Goal: Information Seeking & Learning: Compare options

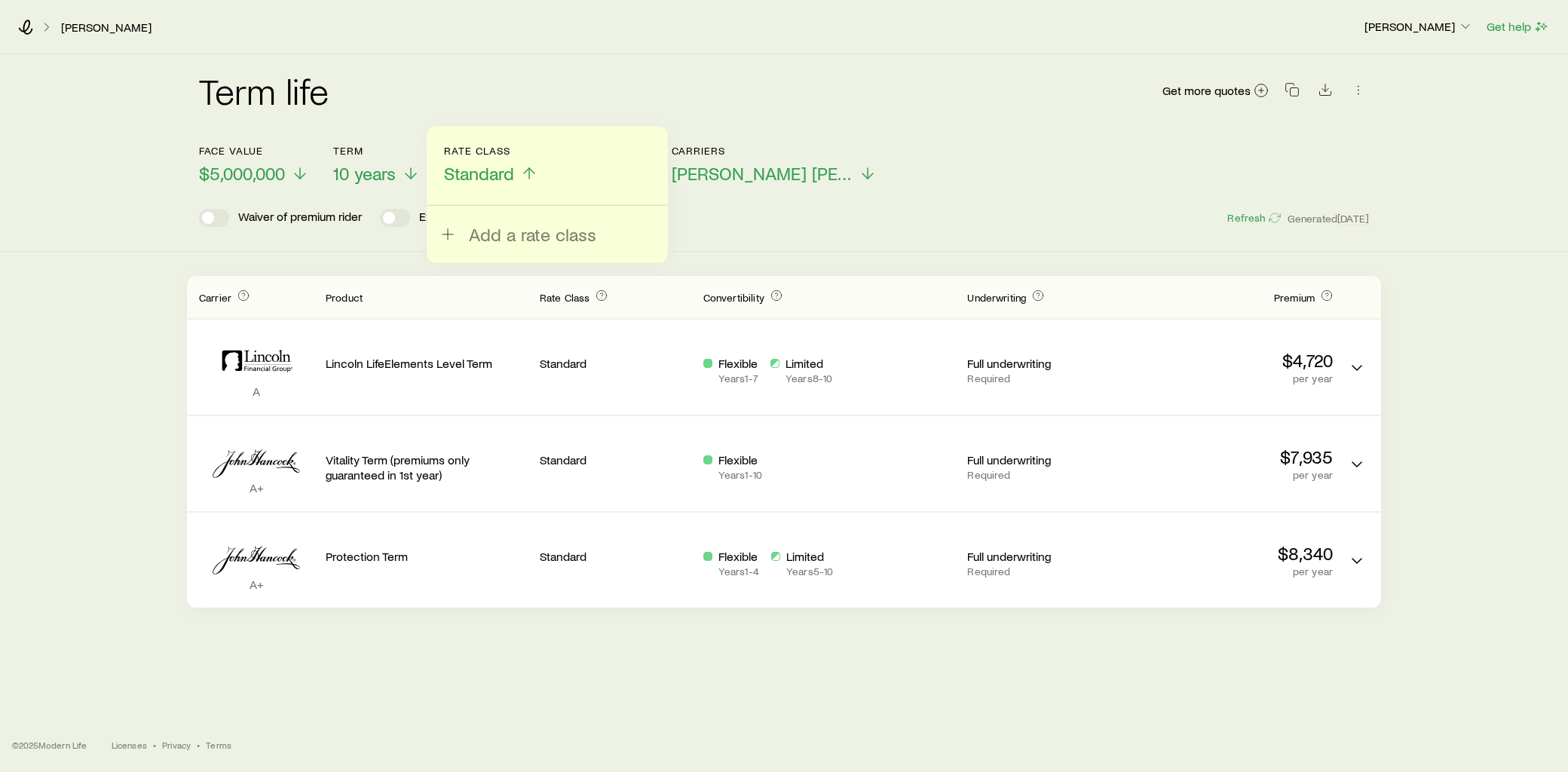
click at [884, 206] on header "Face value $5,000,000 Term 10 years Rate Class Standard Add a rate class Paymen…" at bounding box center [784, 186] width 1170 height 82
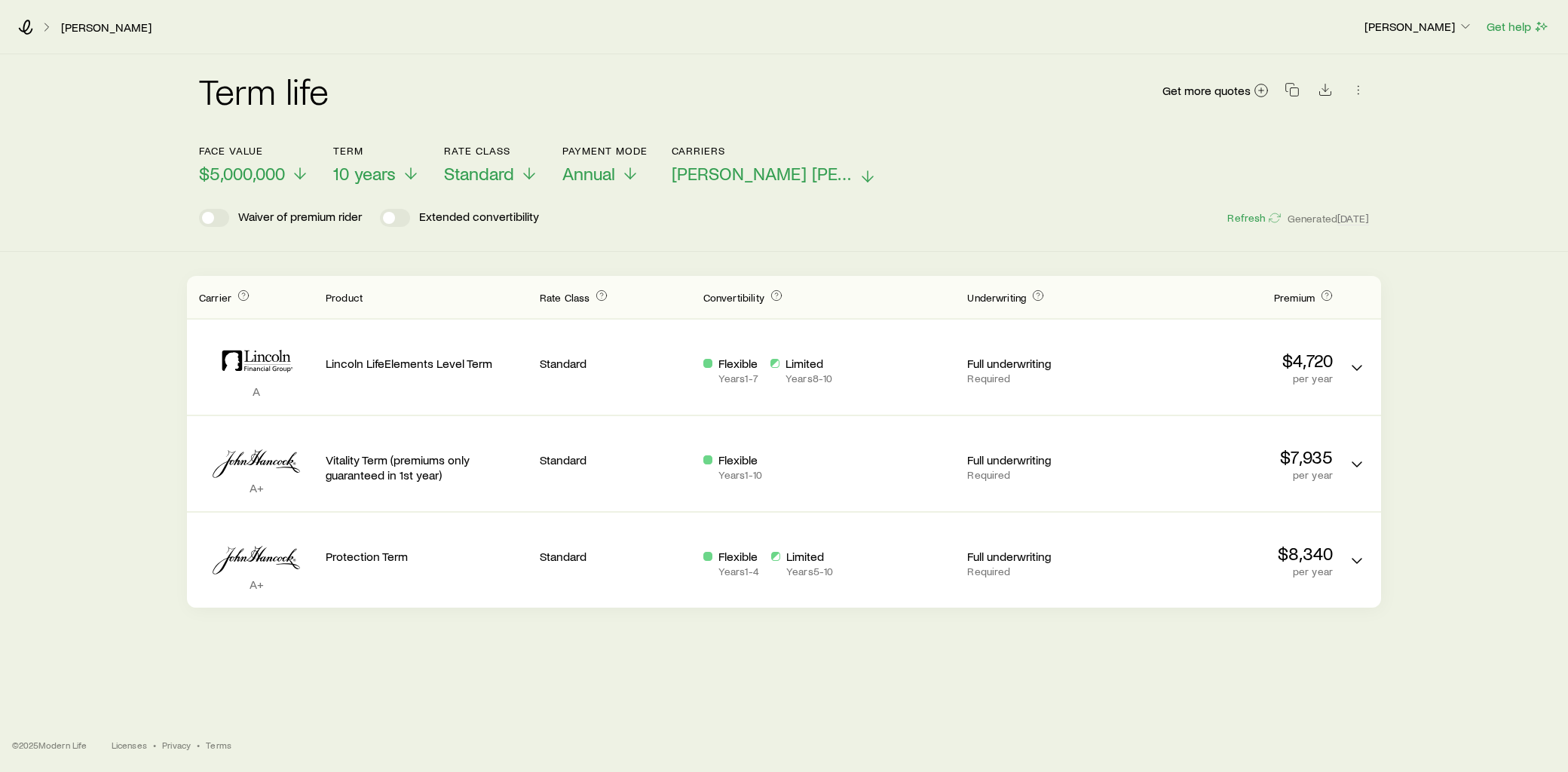
click at [859, 174] on icon at bounding box center [867, 176] width 18 height 18
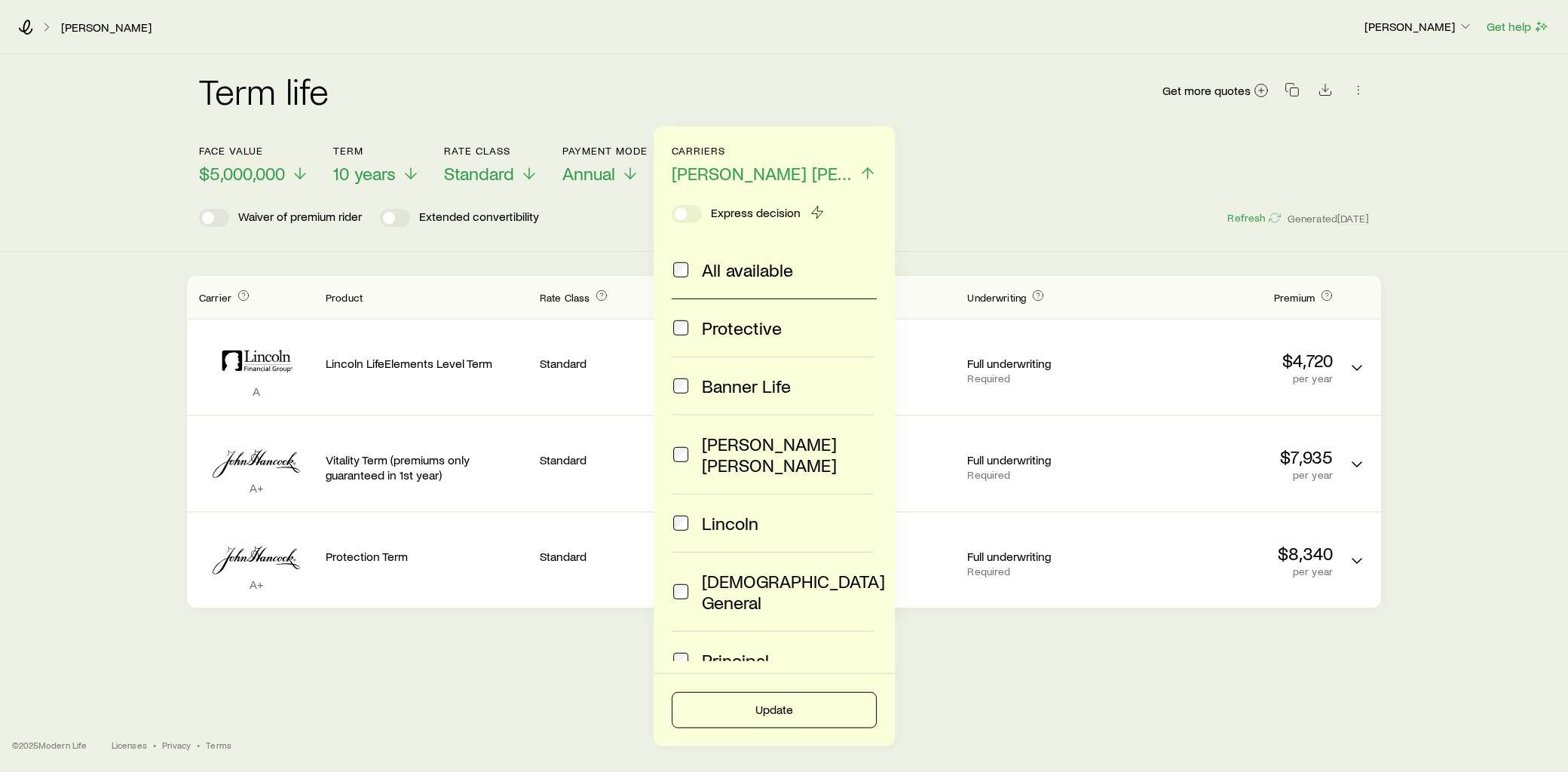
click at [955, 161] on div "Face value $5,000,000 Term 10 years Rate Class Standard Payment Mode Annual Car…" at bounding box center [784, 155] width 1170 height 58
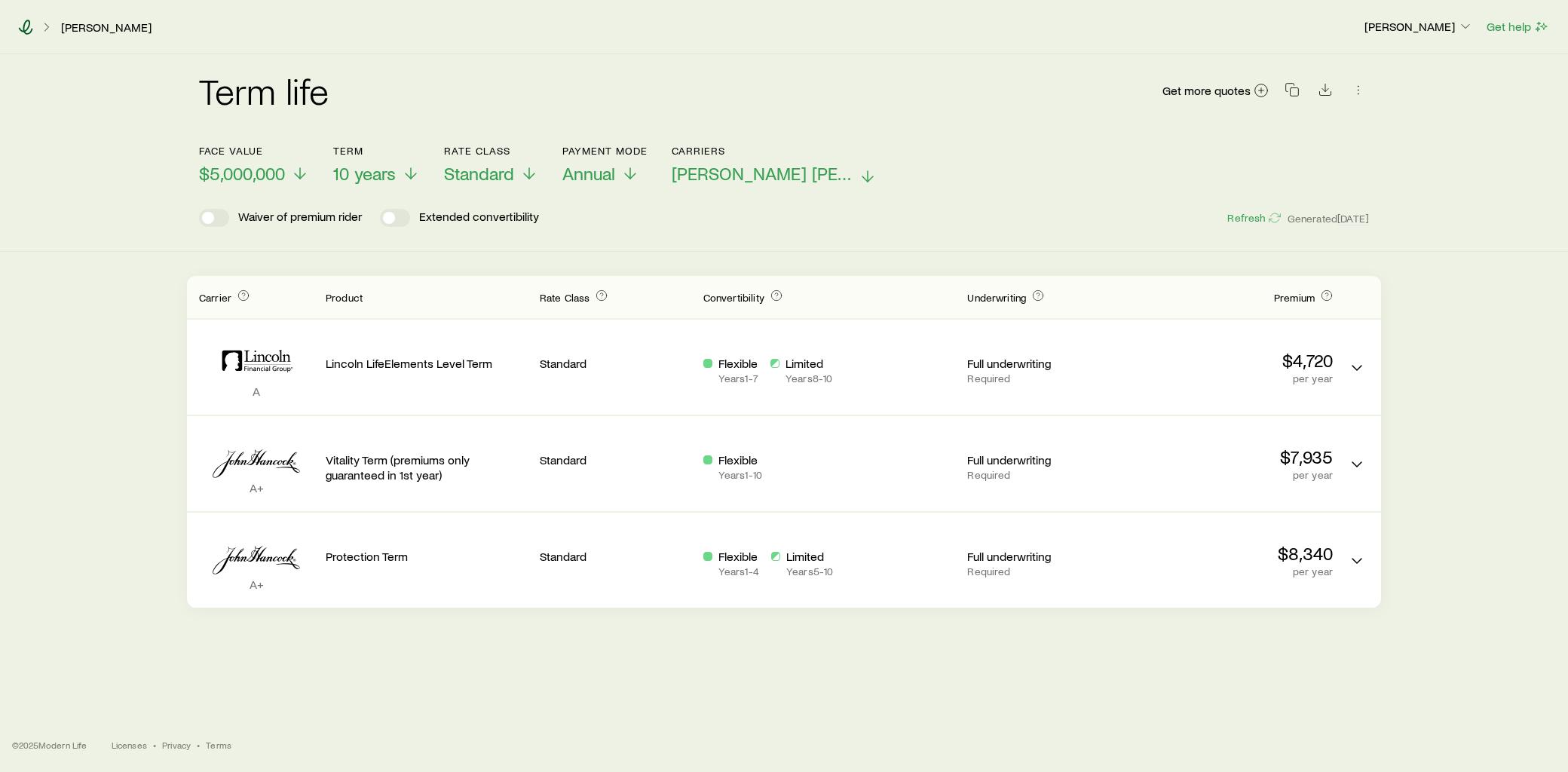
click at [30, 23] on icon at bounding box center [25, 27] width 15 height 15
